Goal: Task Accomplishment & Management: Manage account settings

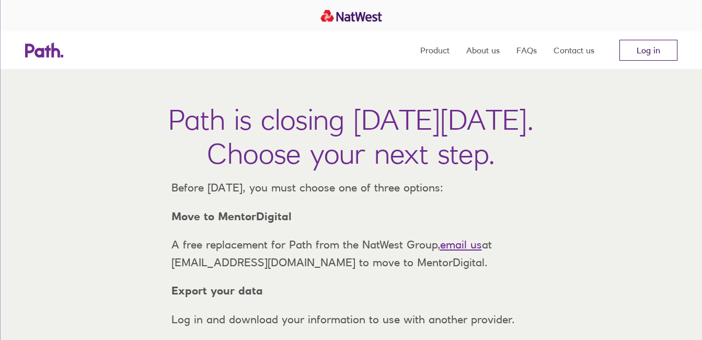
click at [648, 49] on link "Log in" at bounding box center [648, 50] width 58 height 21
click at [653, 52] on link "Log in" at bounding box center [648, 50] width 58 height 21
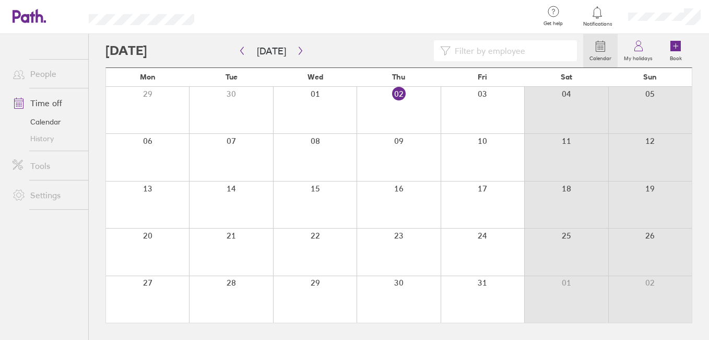
click at [159, 166] on div at bounding box center [147, 157] width 83 height 46
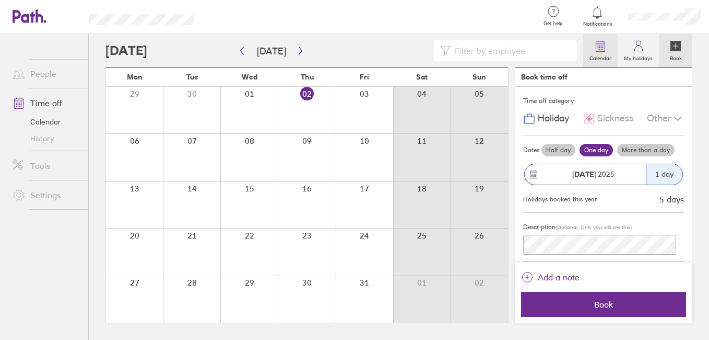
click at [606, 49] on icon at bounding box center [600, 46] width 13 height 13
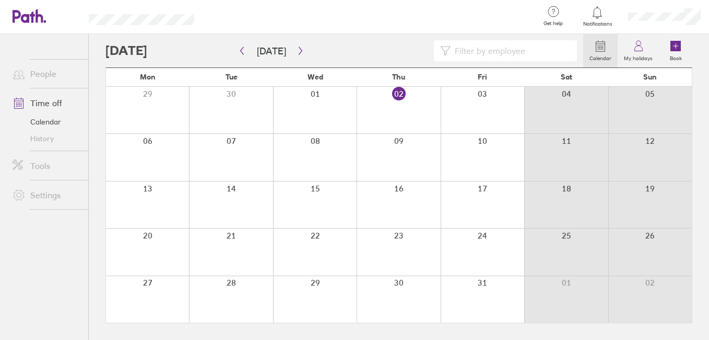
click at [47, 76] on link "People" at bounding box center [46, 73] width 84 height 21
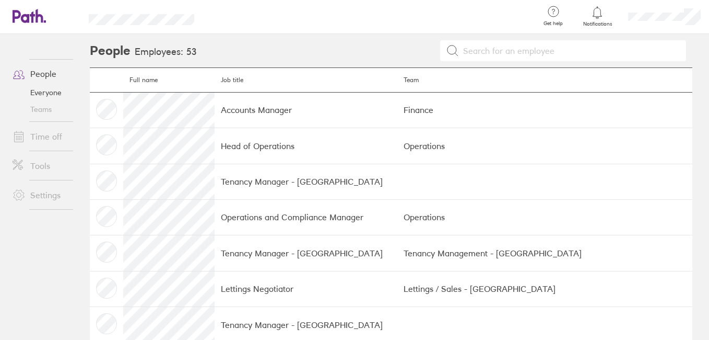
click at [50, 134] on link "Time off" at bounding box center [46, 136] width 84 height 21
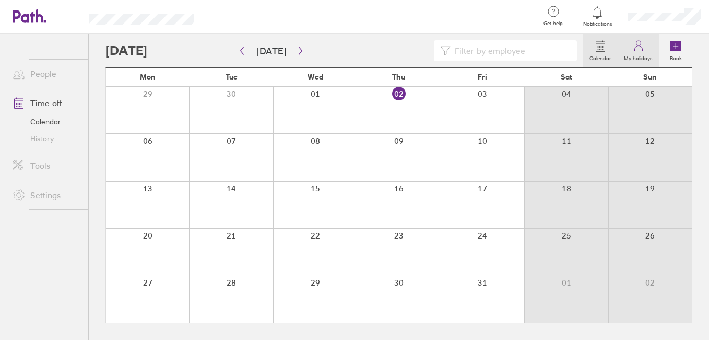
click at [641, 54] on label "My holidays" at bounding box center [638, 56] width 41 height 9
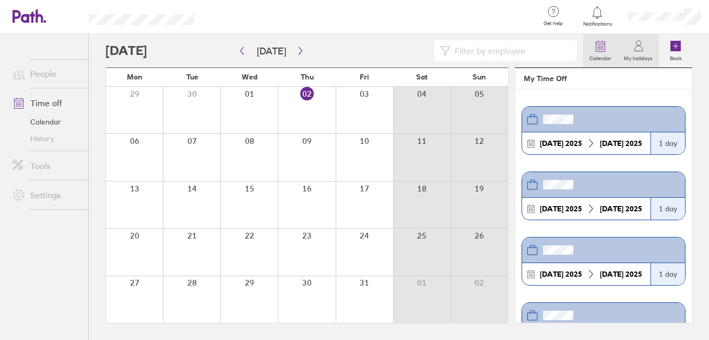
click at [603, 52] on icon at bounding box center [600, 46] width 13 height 13
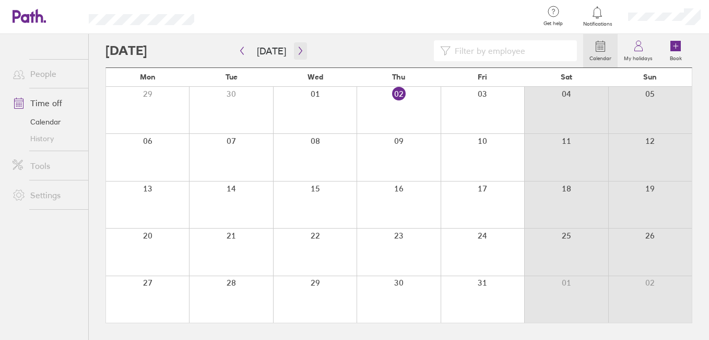
click at [300, 51] on icon "button" at bounding box center [301, 50] width 8 height 8
